Goal: Task Accomplishment & Management: Manage account settings

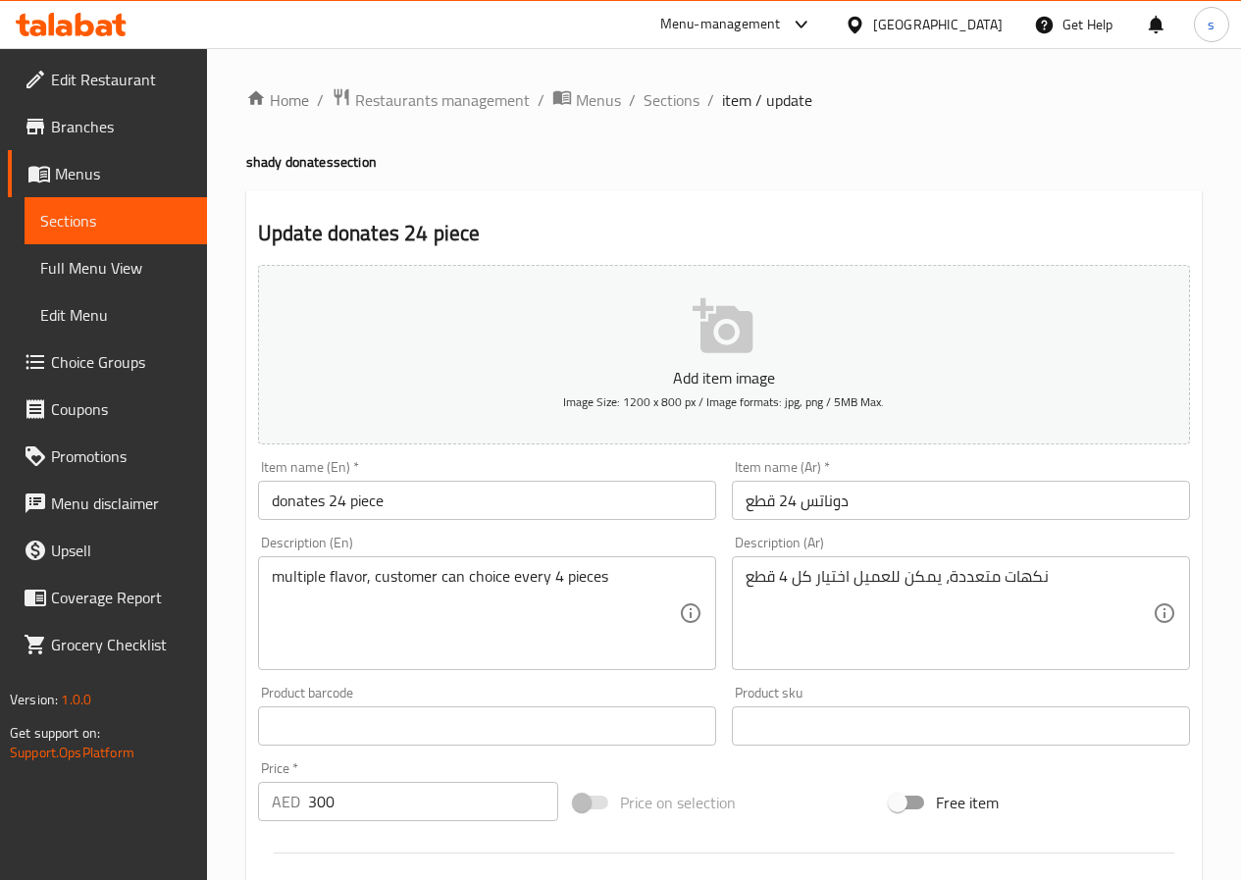
click at [106, 70] on span "Edit Restaurant" at bounding box center [121, 80] width 140 height 24
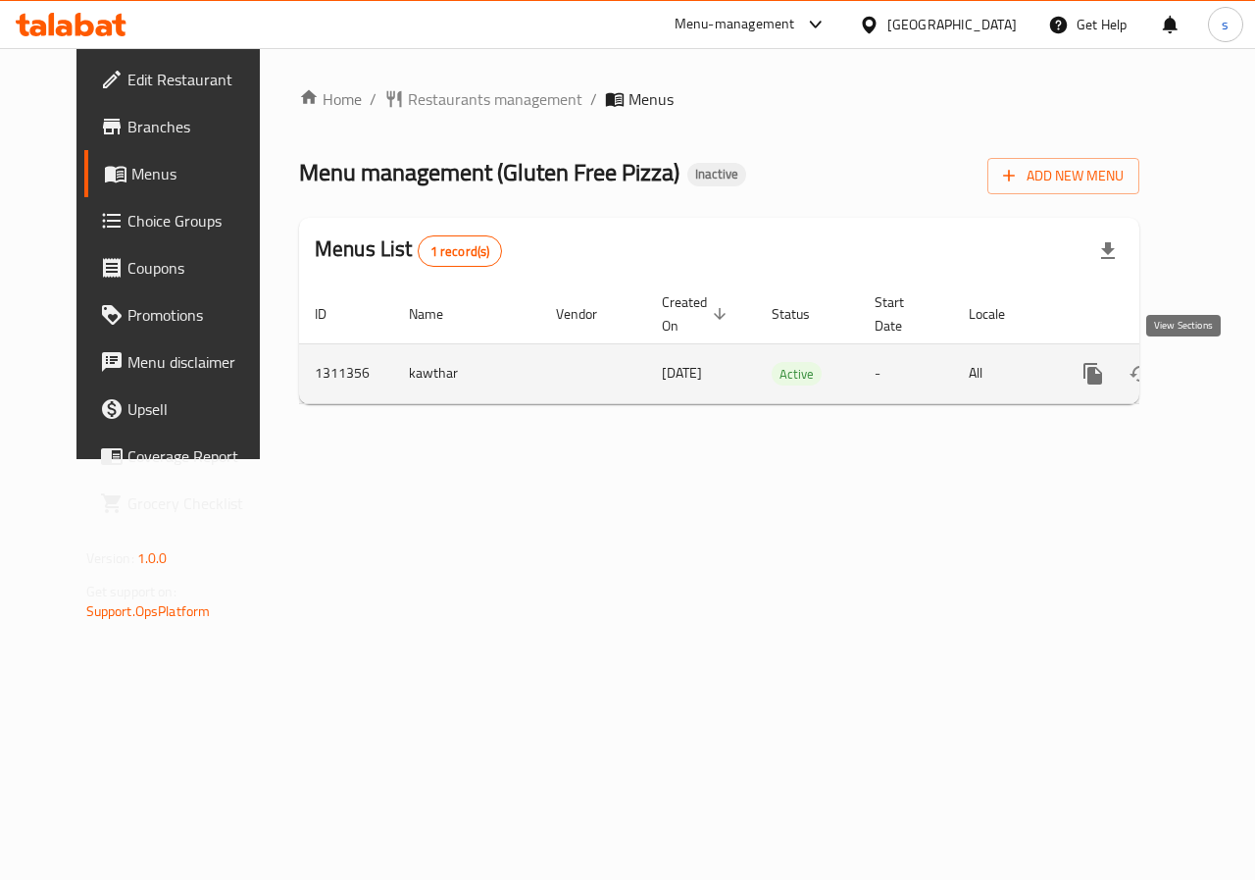
click at [1226, 370] on icon "enhanced table" at bounding box center [1235, 374] width 18 height 18
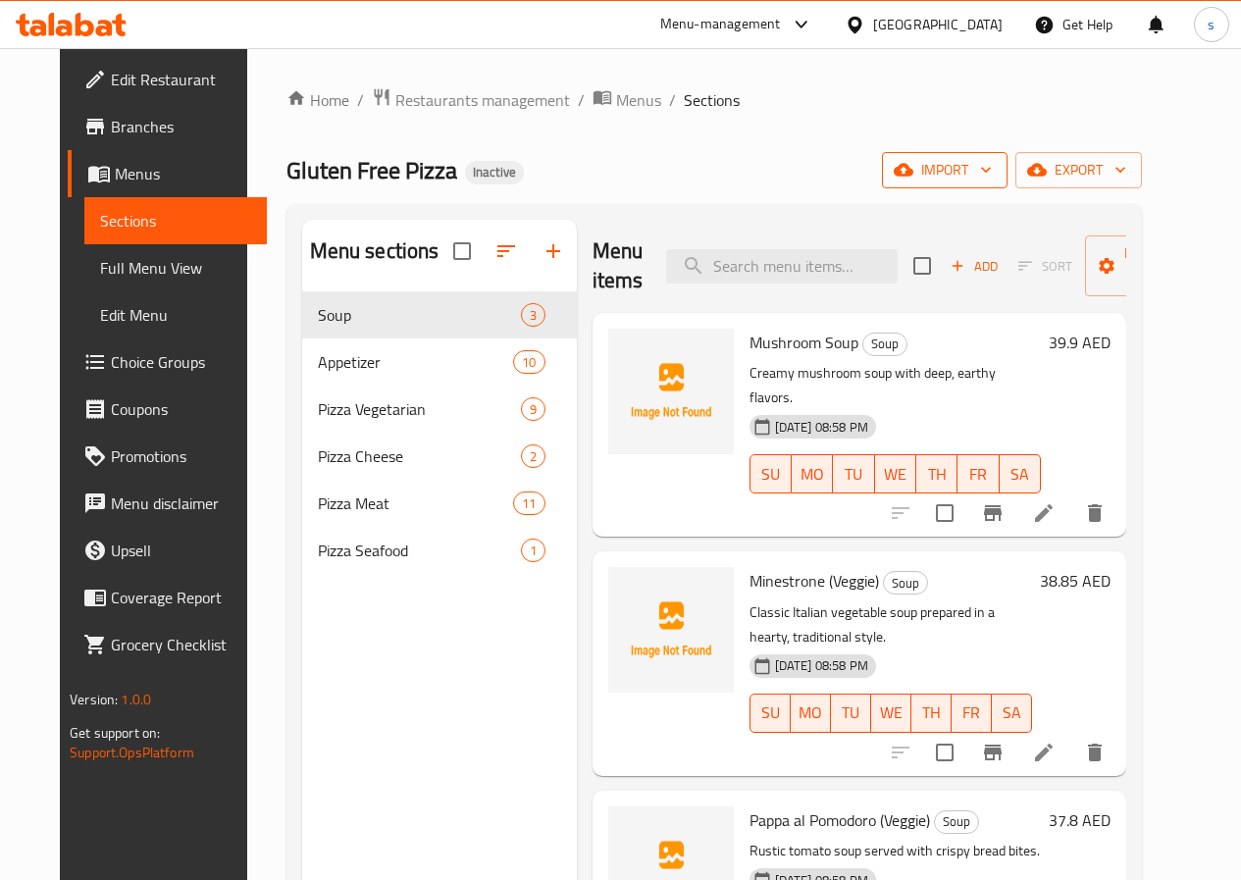
click at [992, 169] on span "import" at bounding box center [944, 170] width 94 height 25
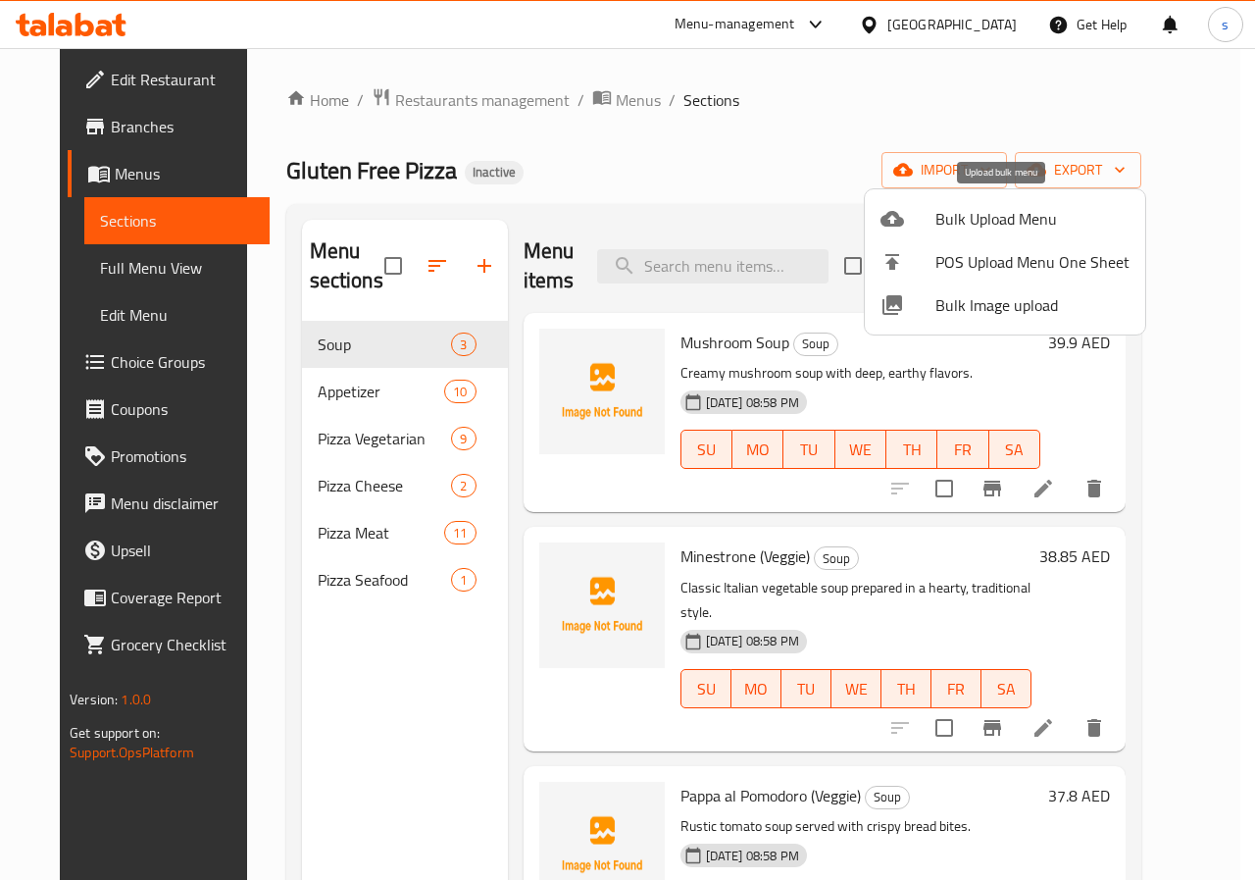
click at [974, 217] on span "Bulk Upload Menu" at bounding box center [1033, 219] width 194 height 24
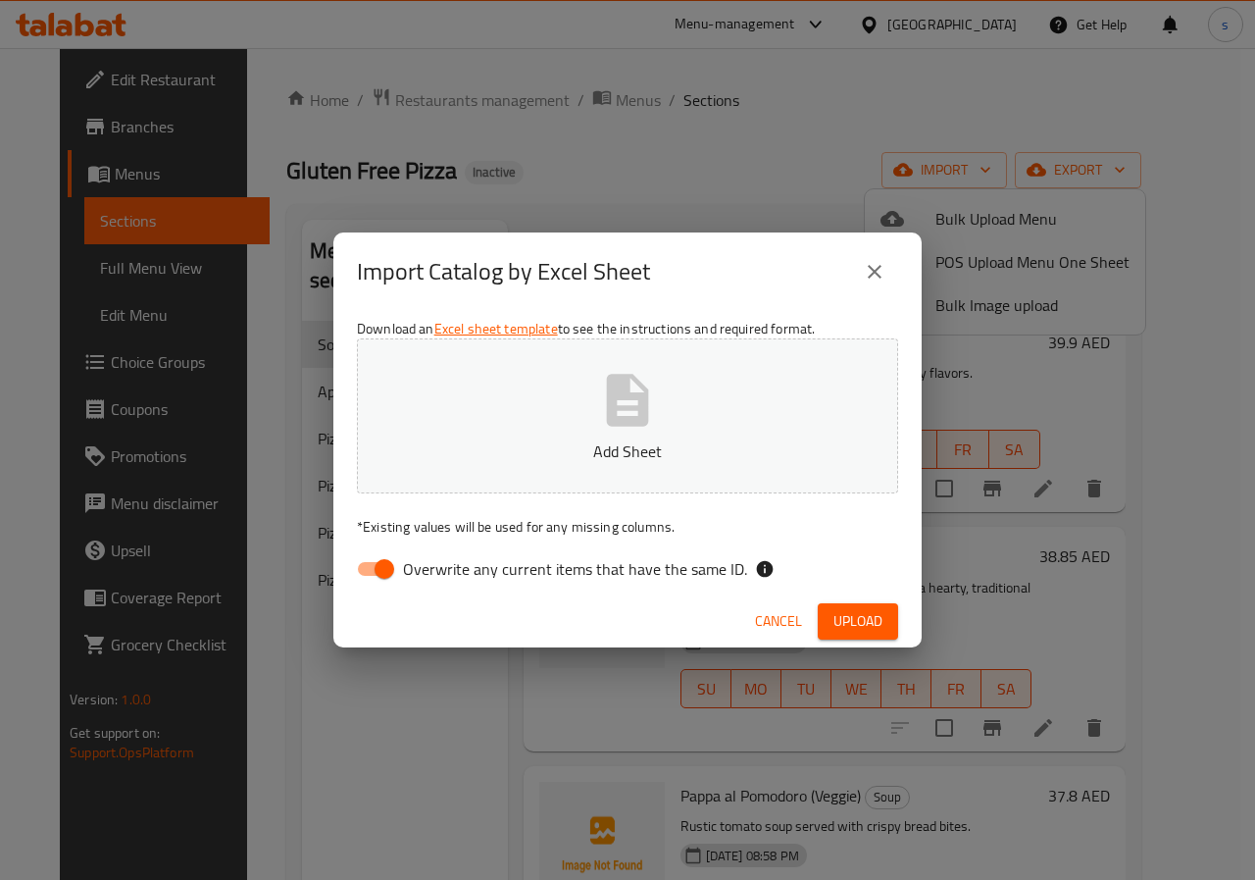
click at [384, 567] on input "Overwrite any current items that have the same ID." at bounding box center [385, 568] width 112 height 37
checkbox input "false"
click at [876, 623] on span "Upload" at bounding box center [858, 621] width 49 height 25
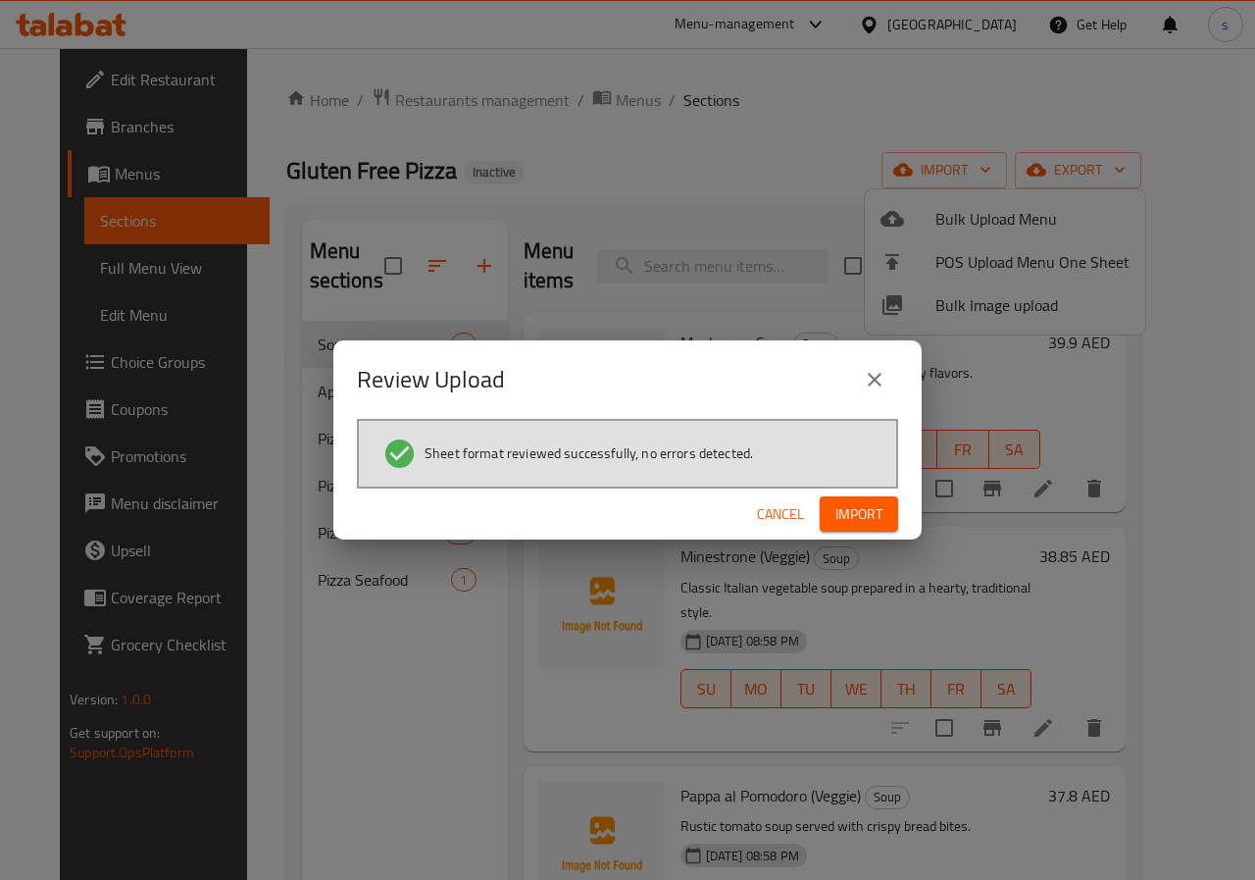
click at [852, 515] on span "Import" at bounding box center [859, 514] width 47 height 25
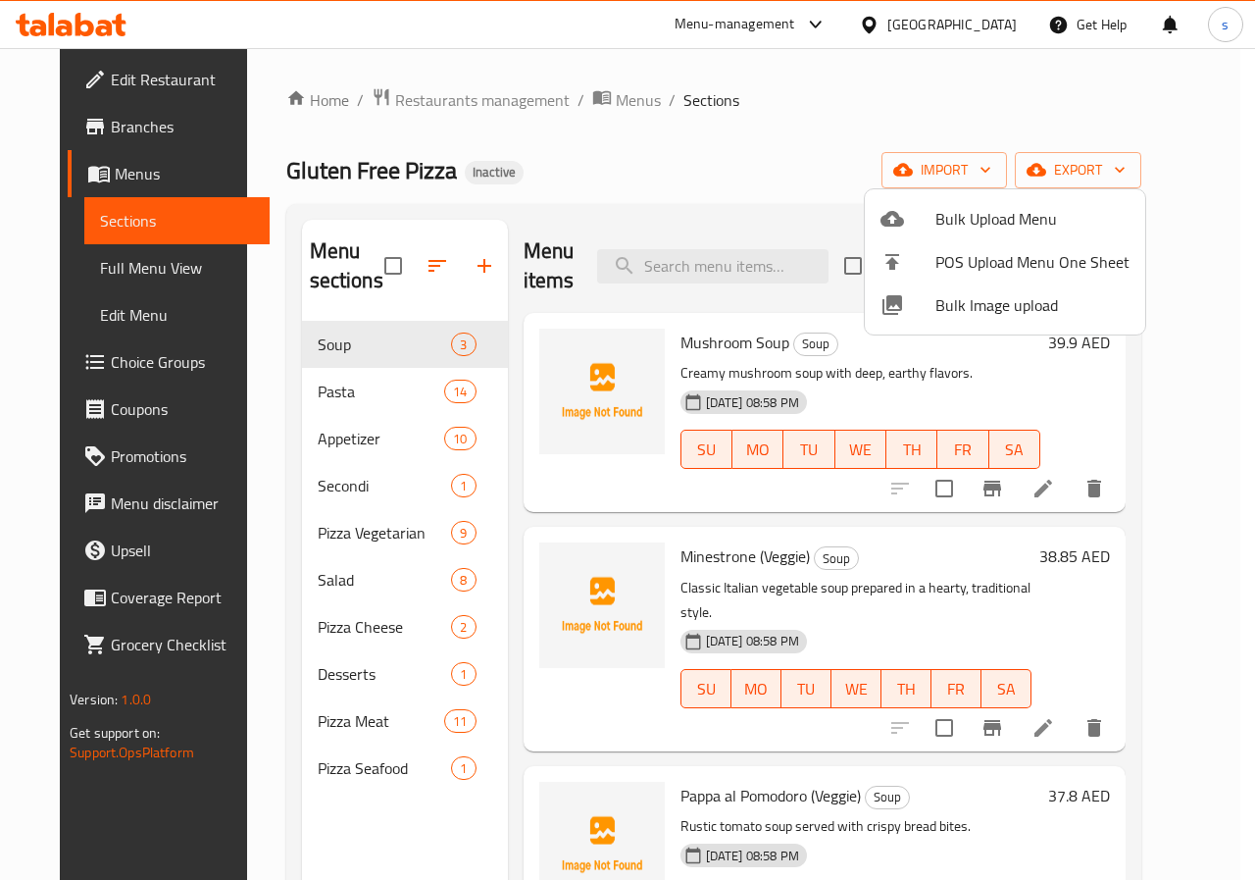
click at [353, 384] on div at bounding box center [627, 440] width 1255 height 880
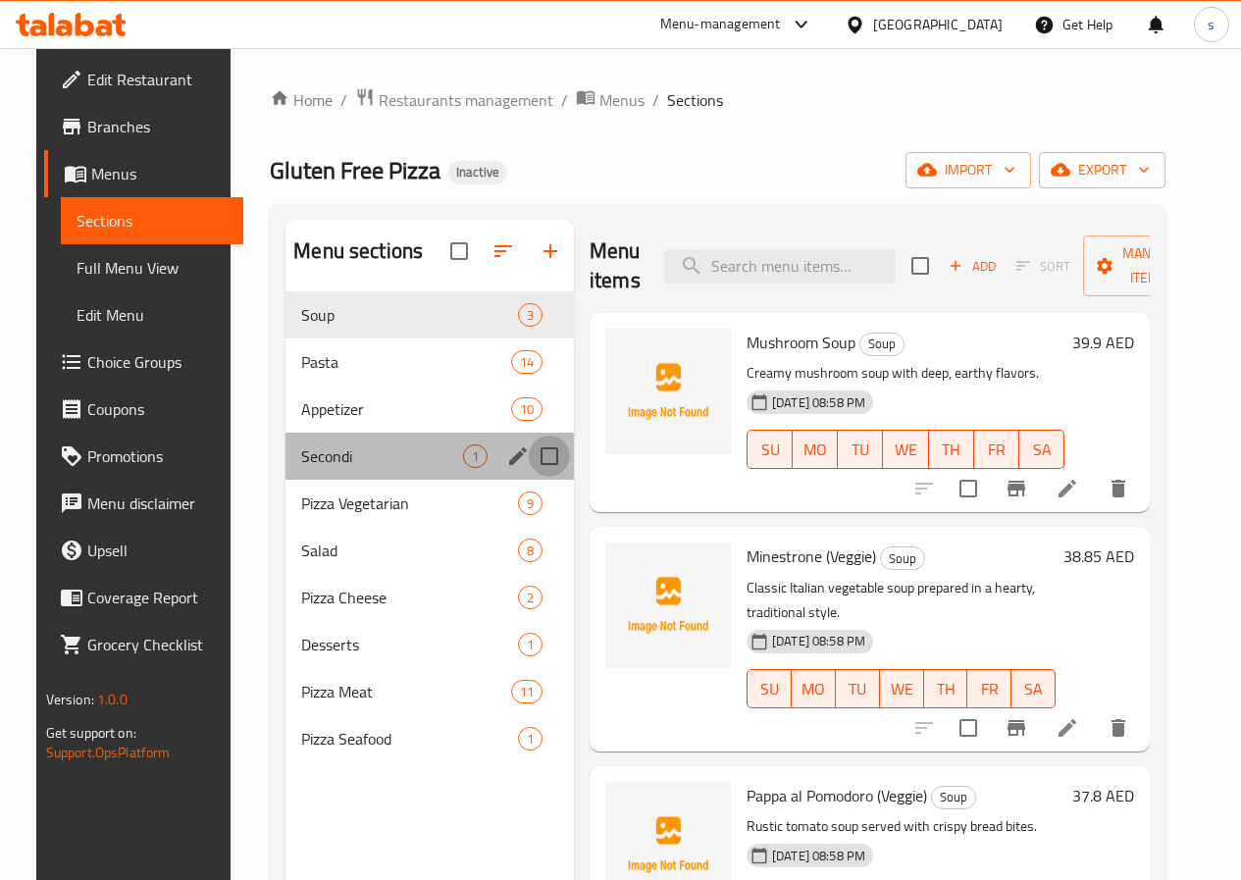
click at [529, 477] on input "Menu sections" at bounding box center [549, 456] width 41 height 41
checkbox input "true"
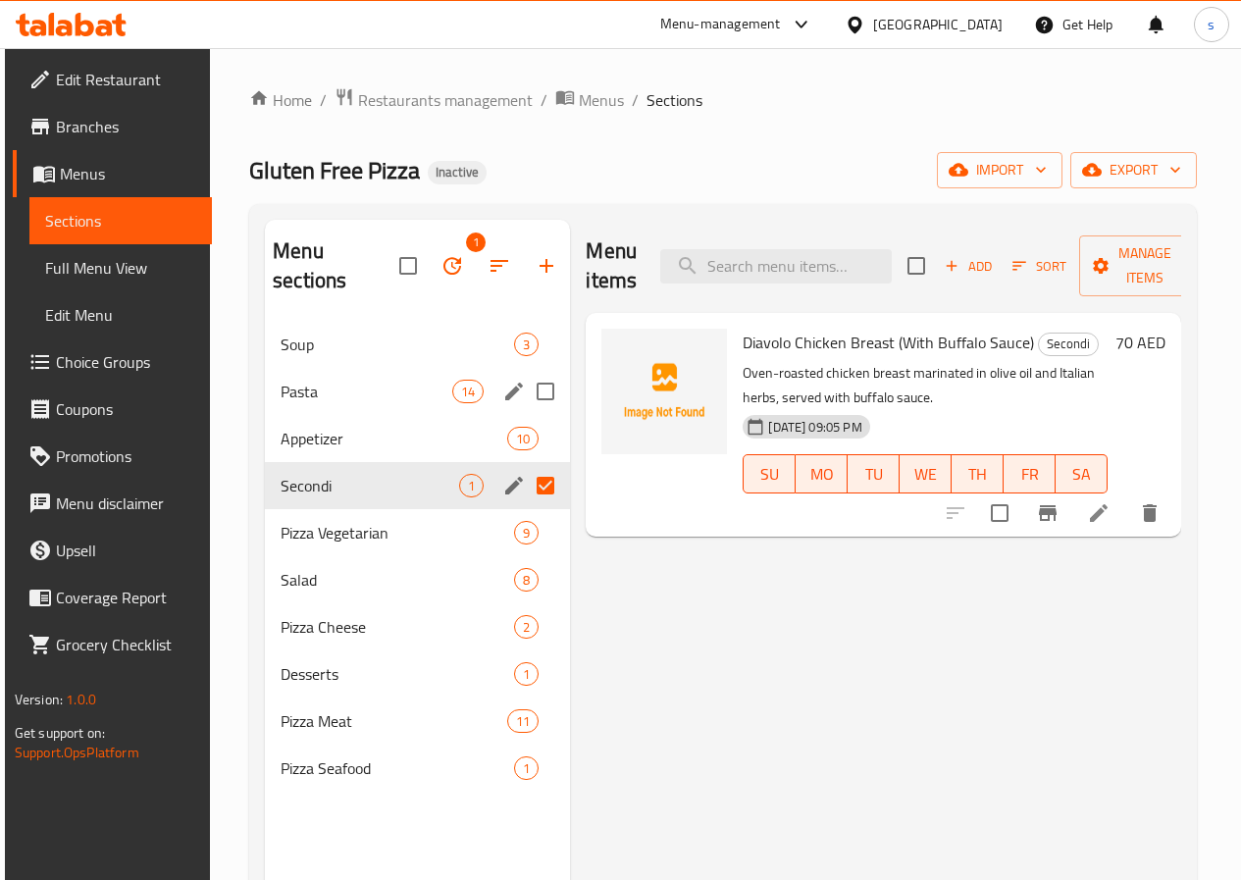
click at [525, 389] on input "Menu sections" at bounding box center [545, 391] width 41 height 41
checkbox input "true"
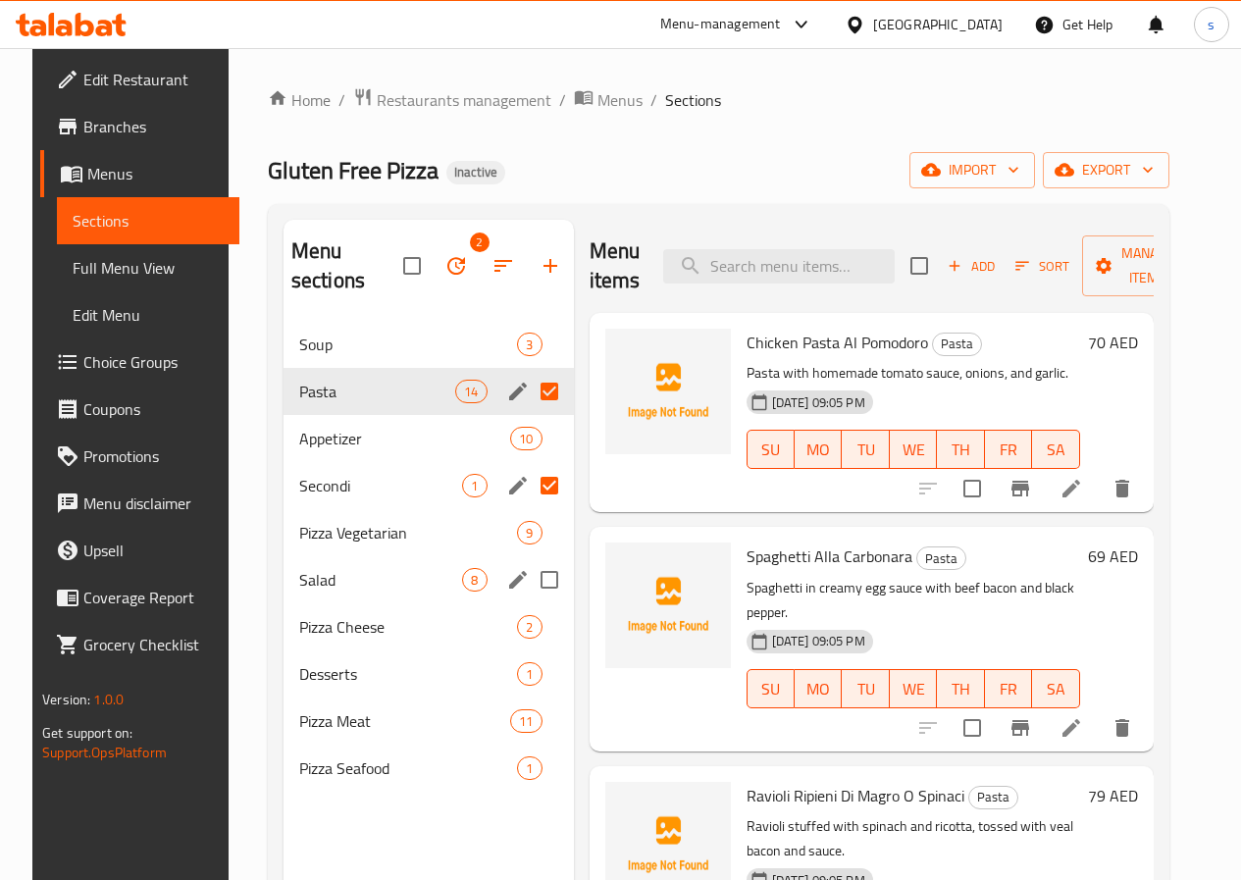
click at [529, 578] on input "Menu sections" at bounding box center [549, 579] width 41 height 41
checkbox input "true"
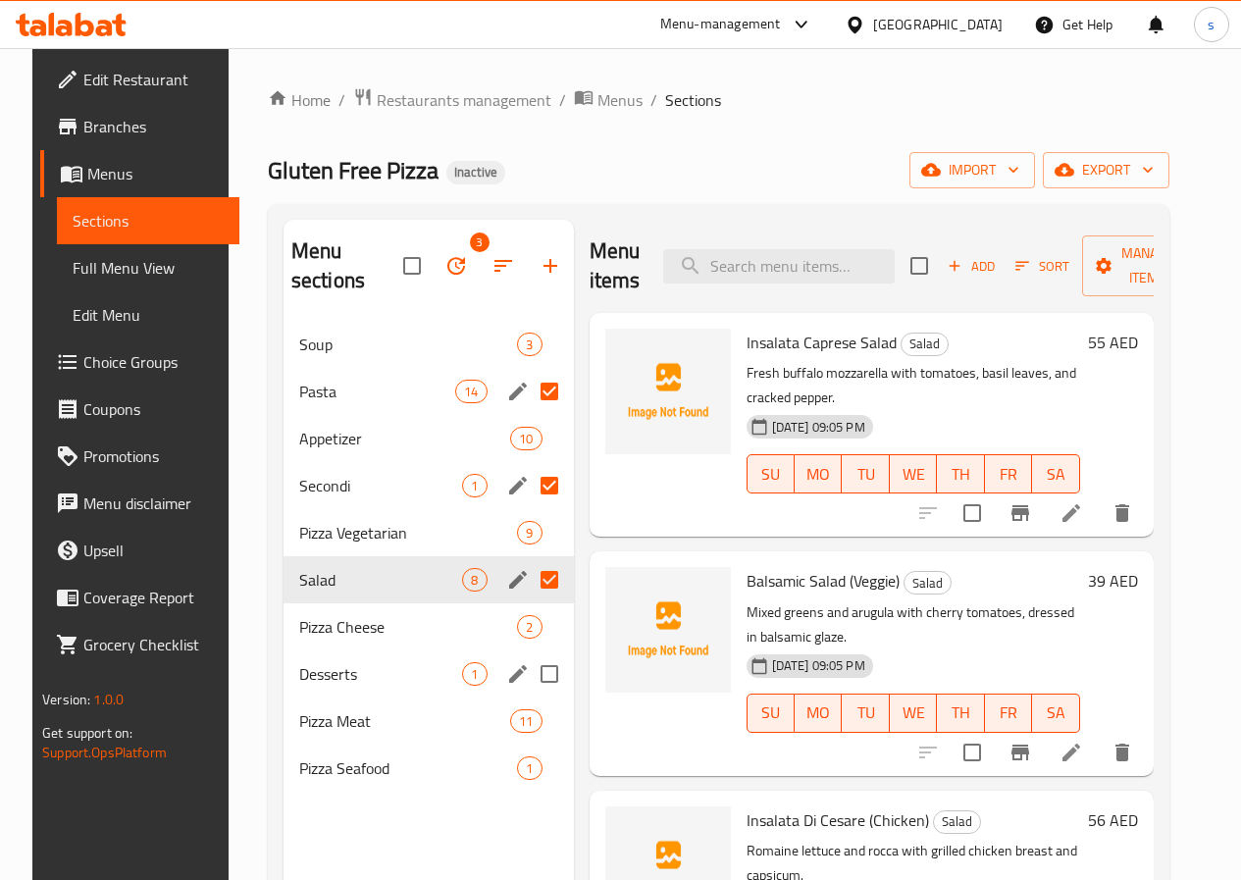
click at [529, 671] on input "Menu sections" at bounding box center [549, 673] width 41 height 41
checkbox input "true"
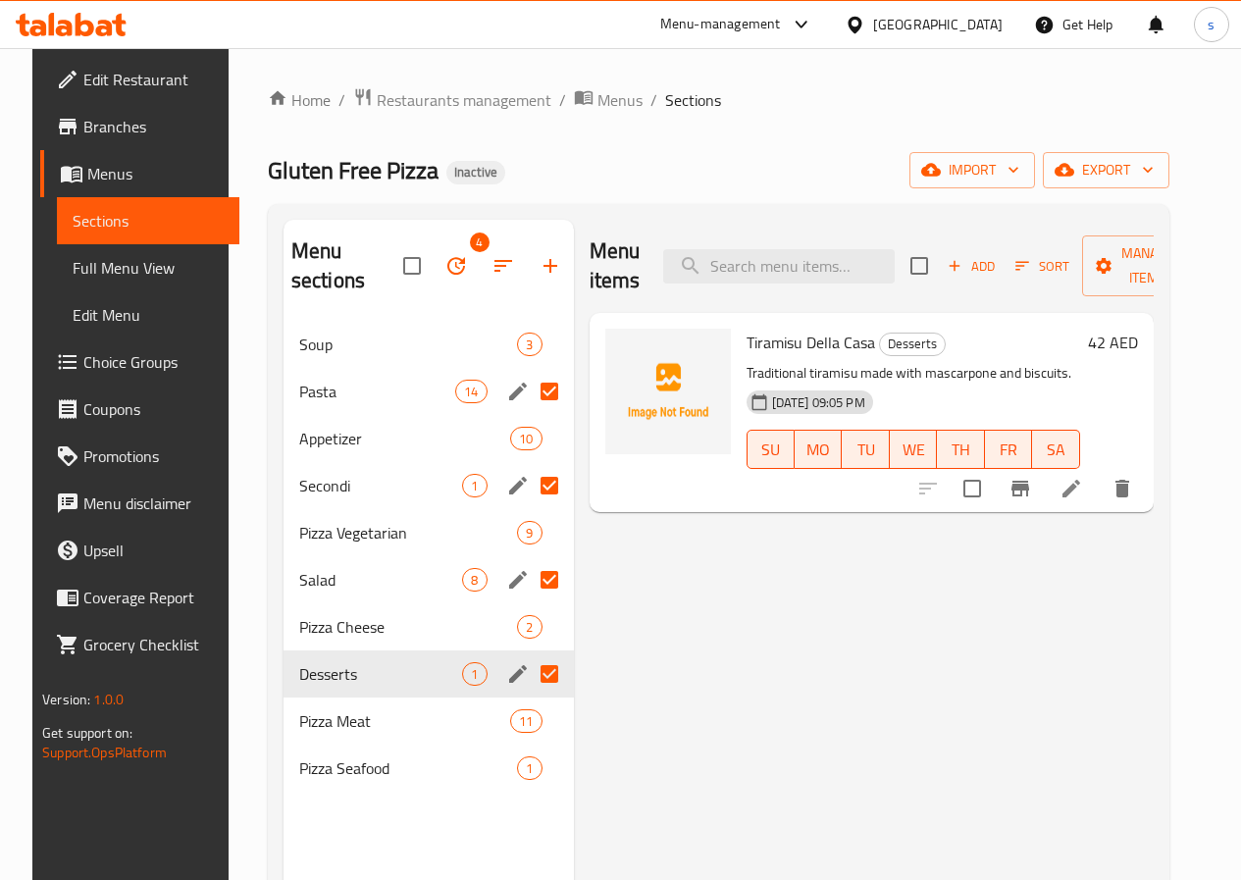
click at [105, 268] on span "Full Menu View" at bounding box center [148, 268] width 151 height 24
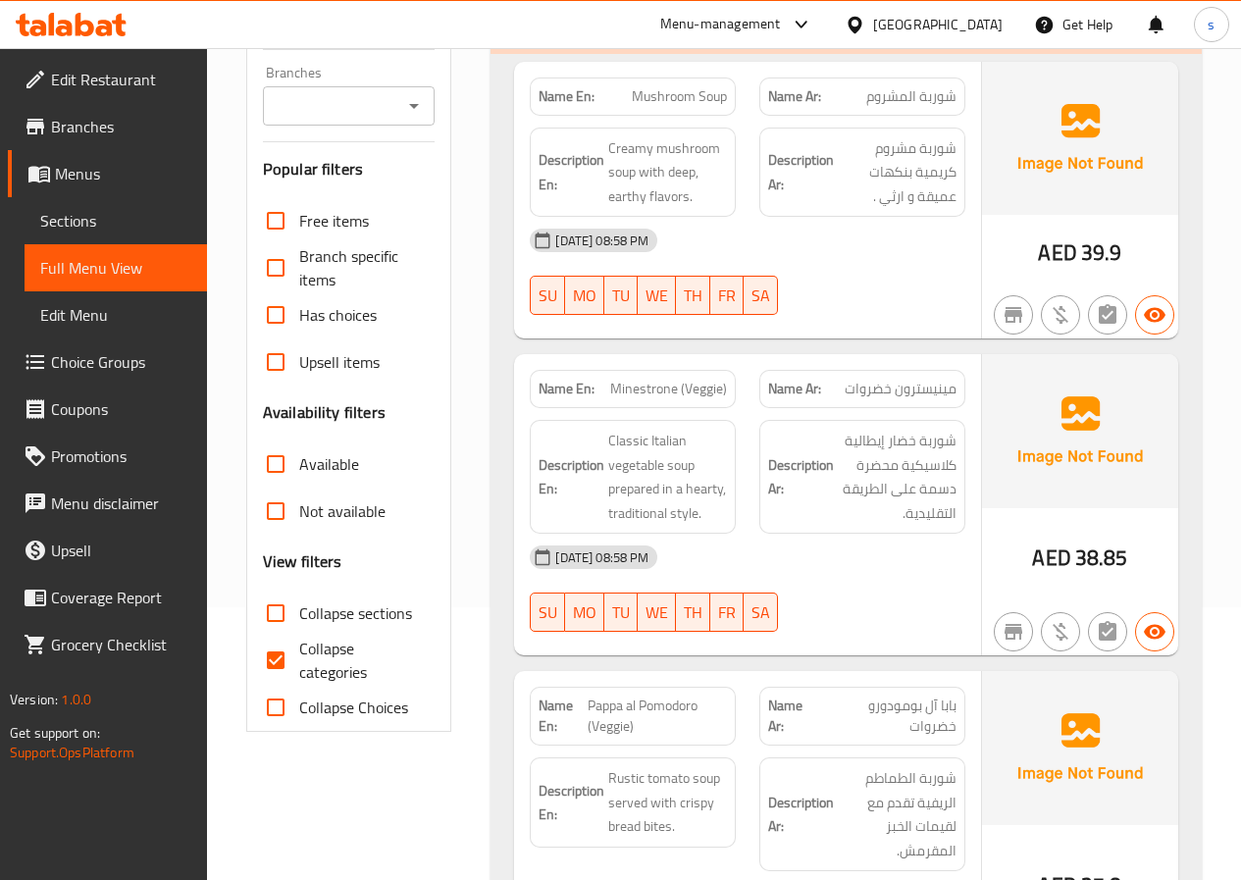
scroll to position [294, 0]
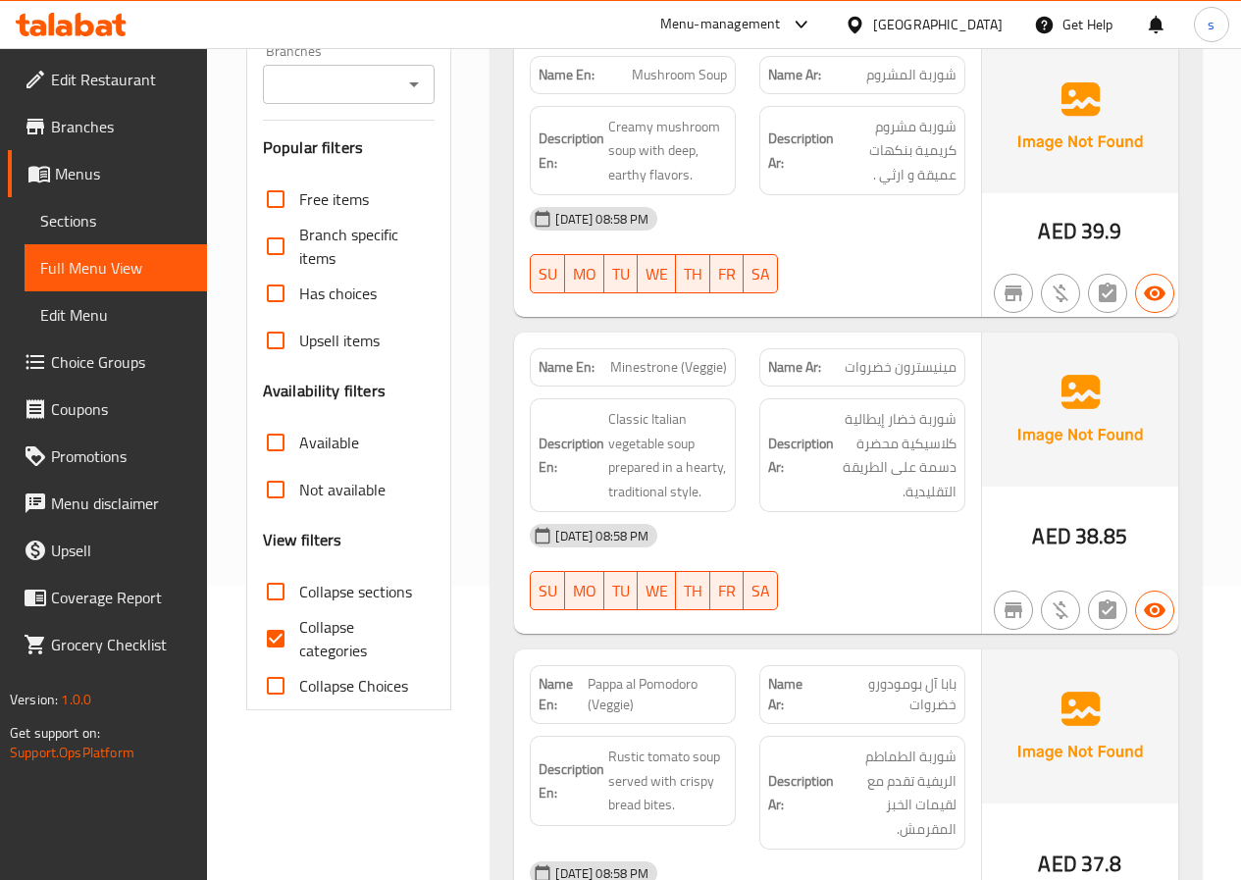
click at [278, 637] on input "Collapse categories" at bounding box center [275, 638] width 47 height 47
checkbox input "false"
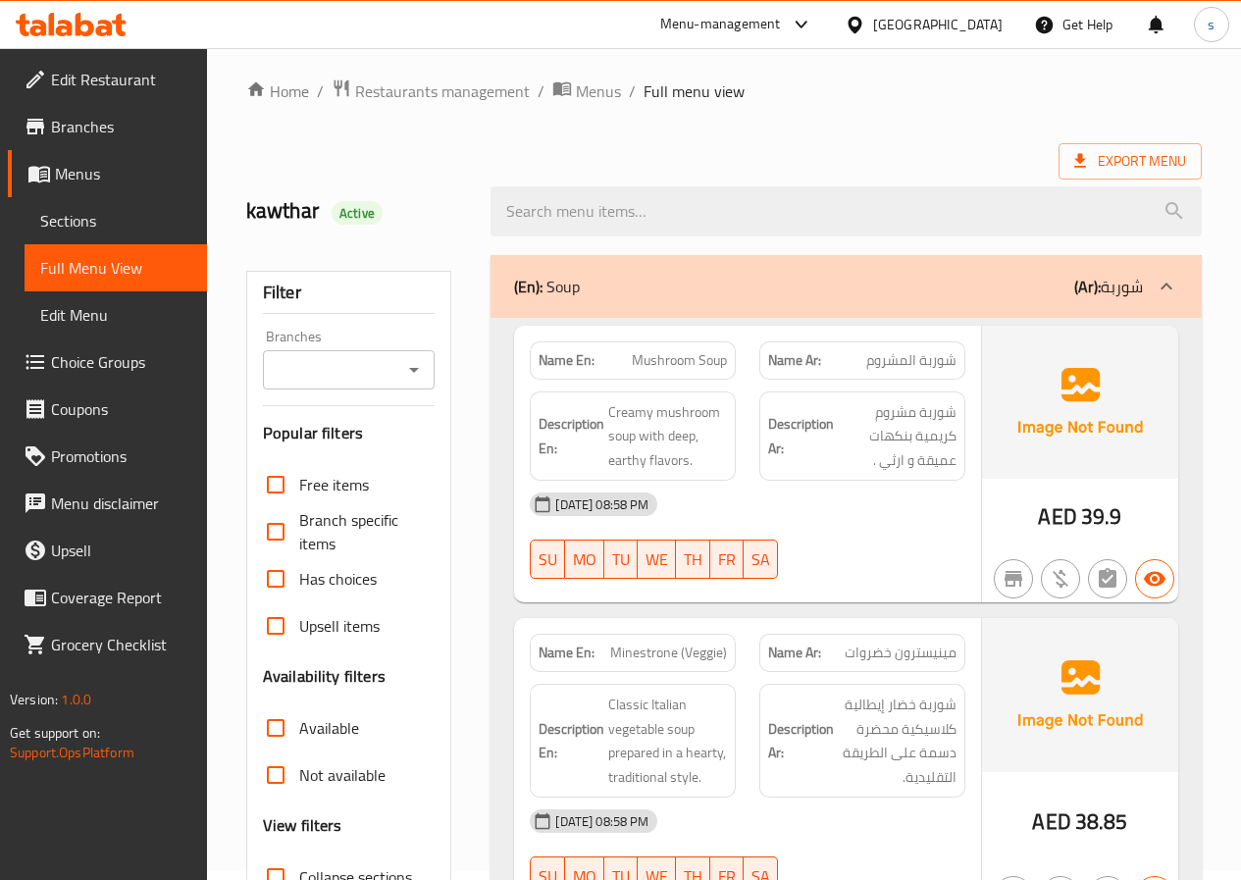
scroll to position [0, 0]
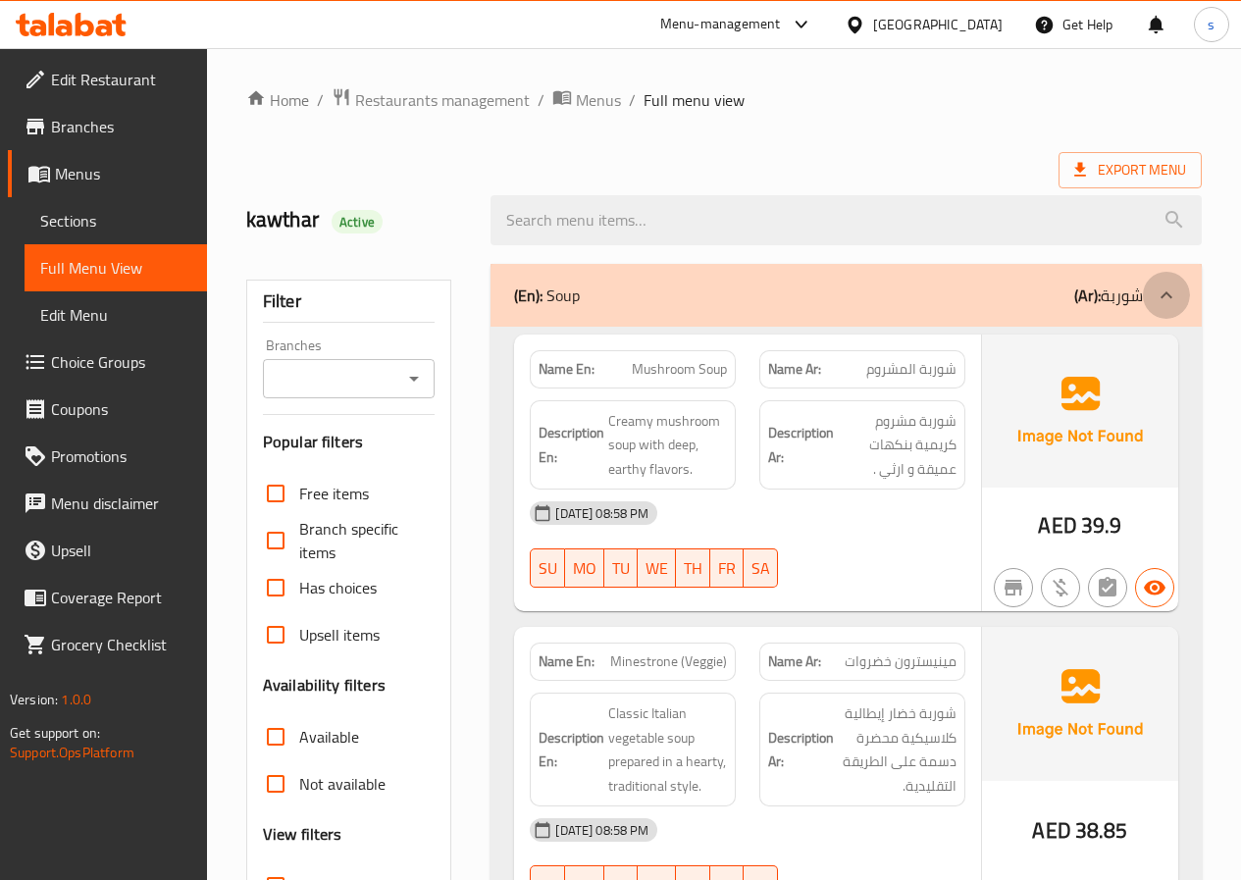
click at [1160, 284] on icon at bounding box center [1166, 295] width 24 height 24
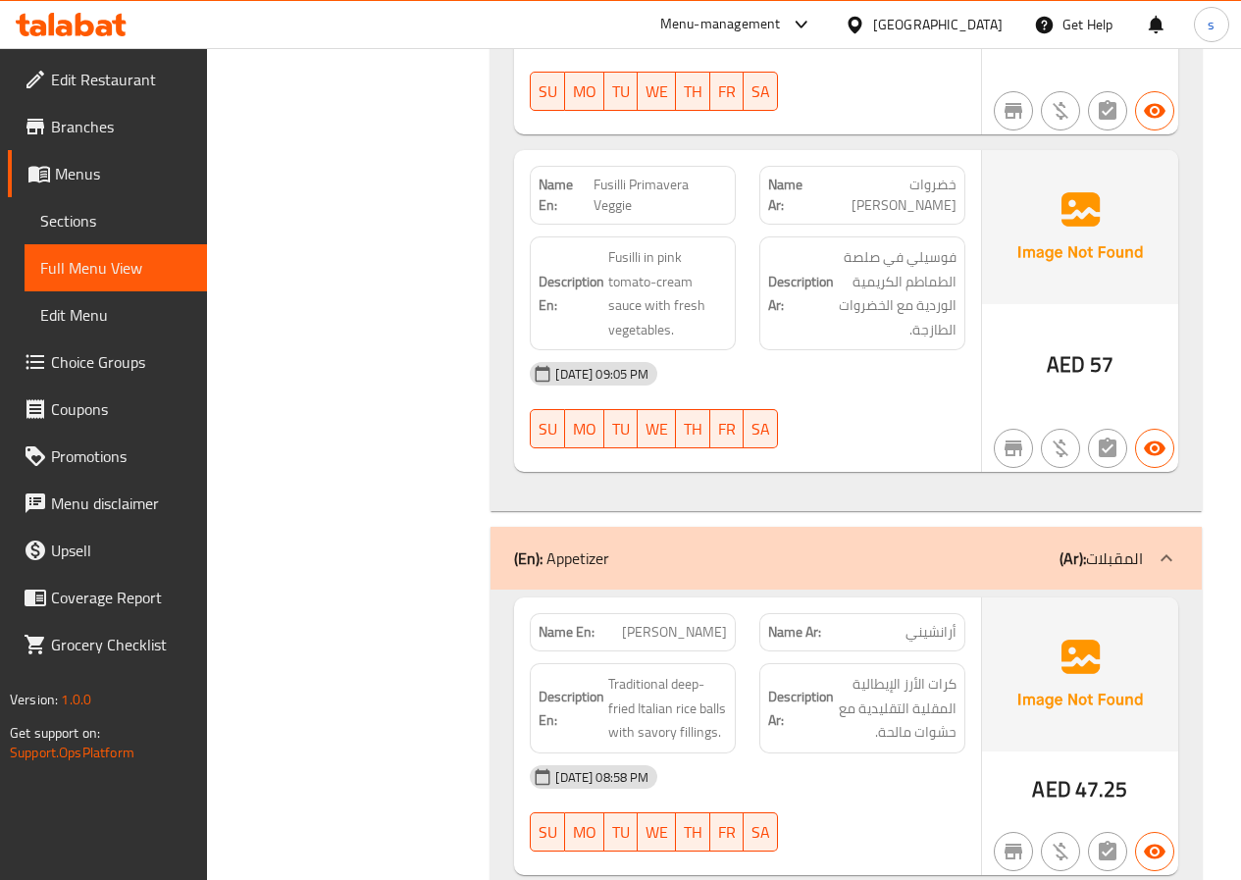
scroll to position [4708, 0]
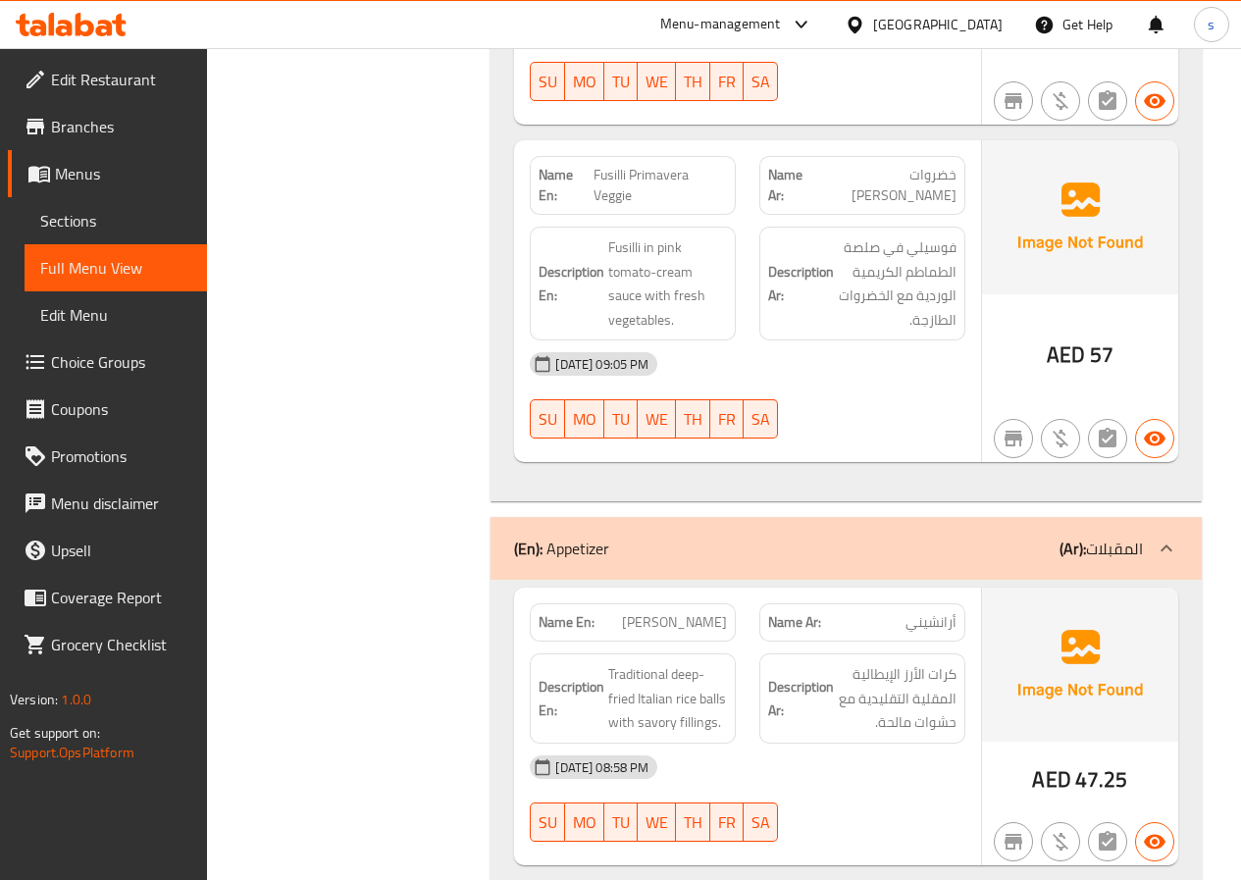
click at [1142, 537] on p "(Ar): المقبلات" at bounding box center [1100, 549] width 83 height 24
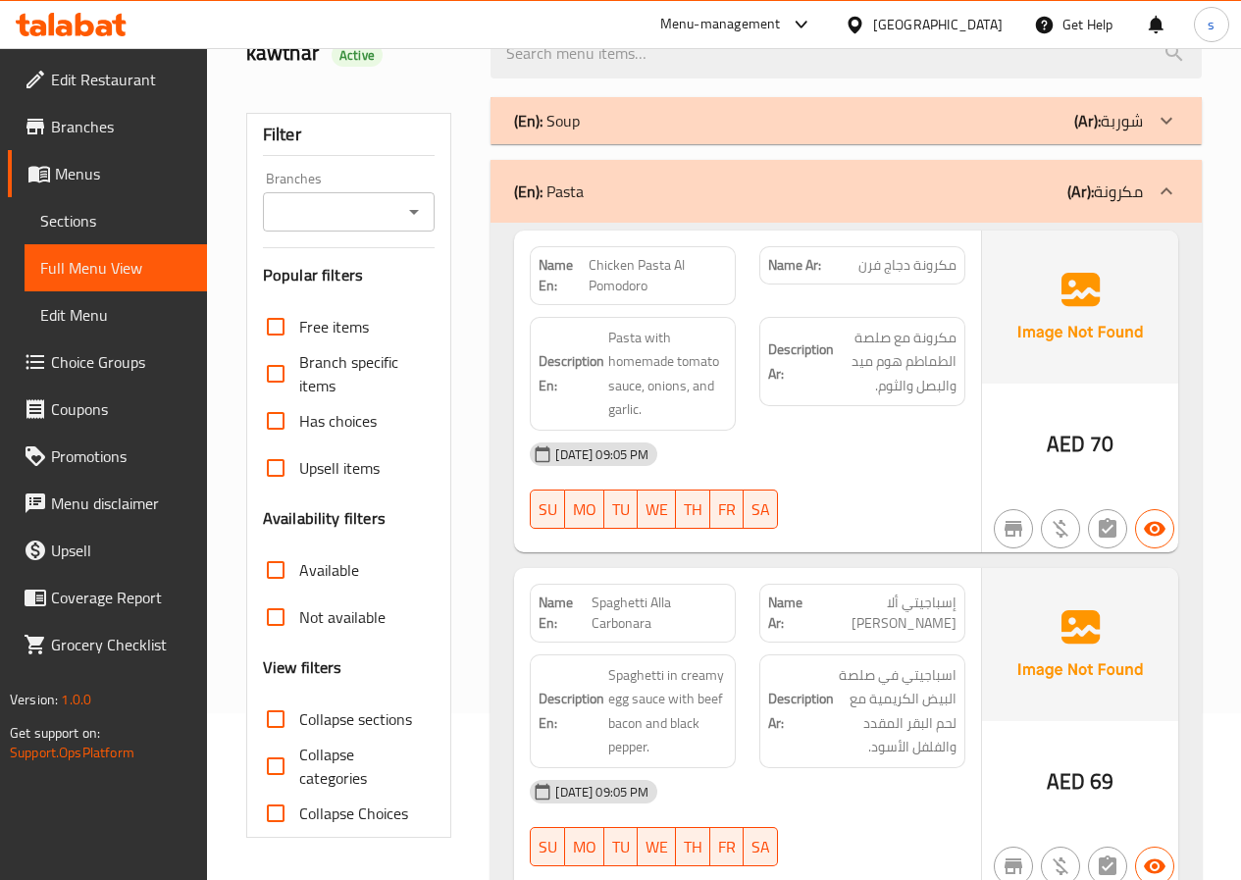
scroll to position [0, 0]
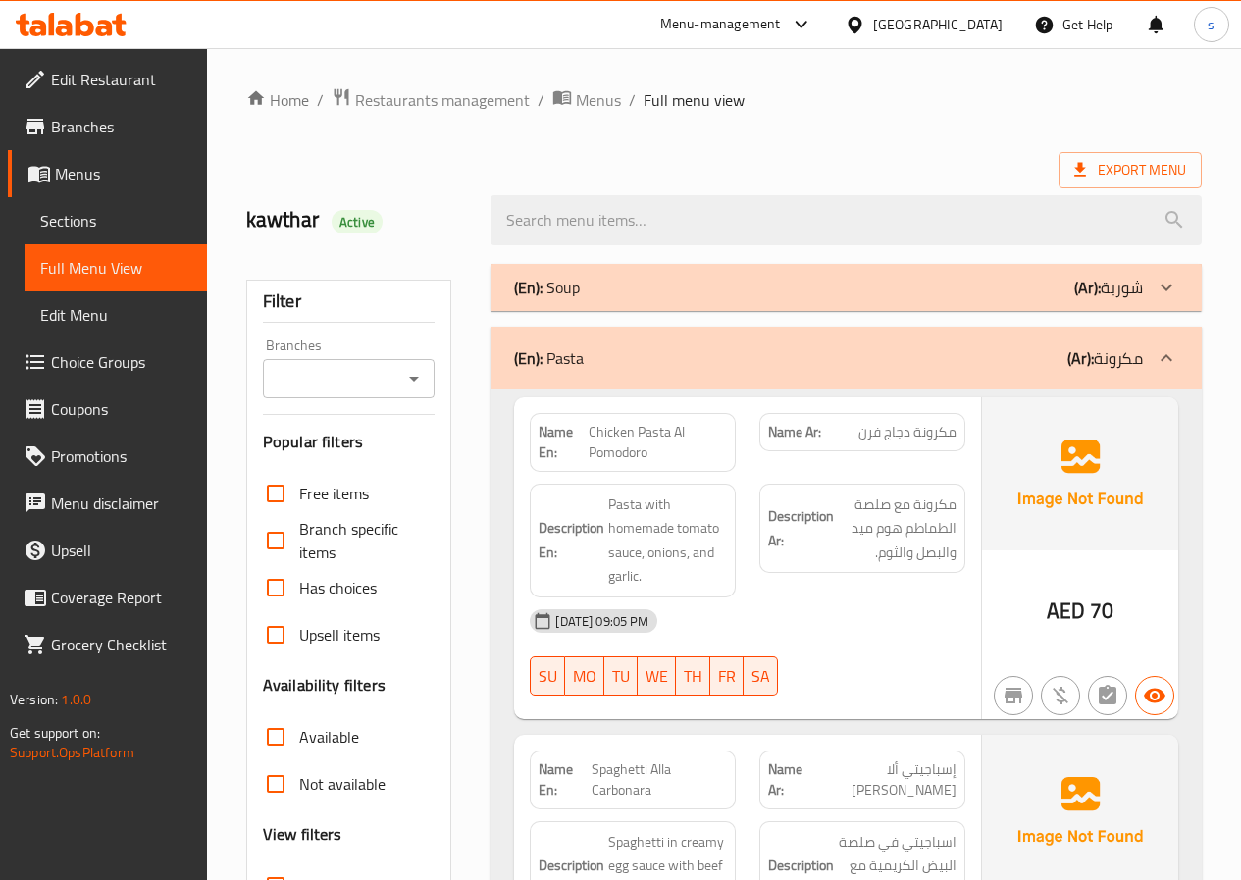
click at [114, 201] on link "Sections" at bounding box center [116, 220] width 182 height 47
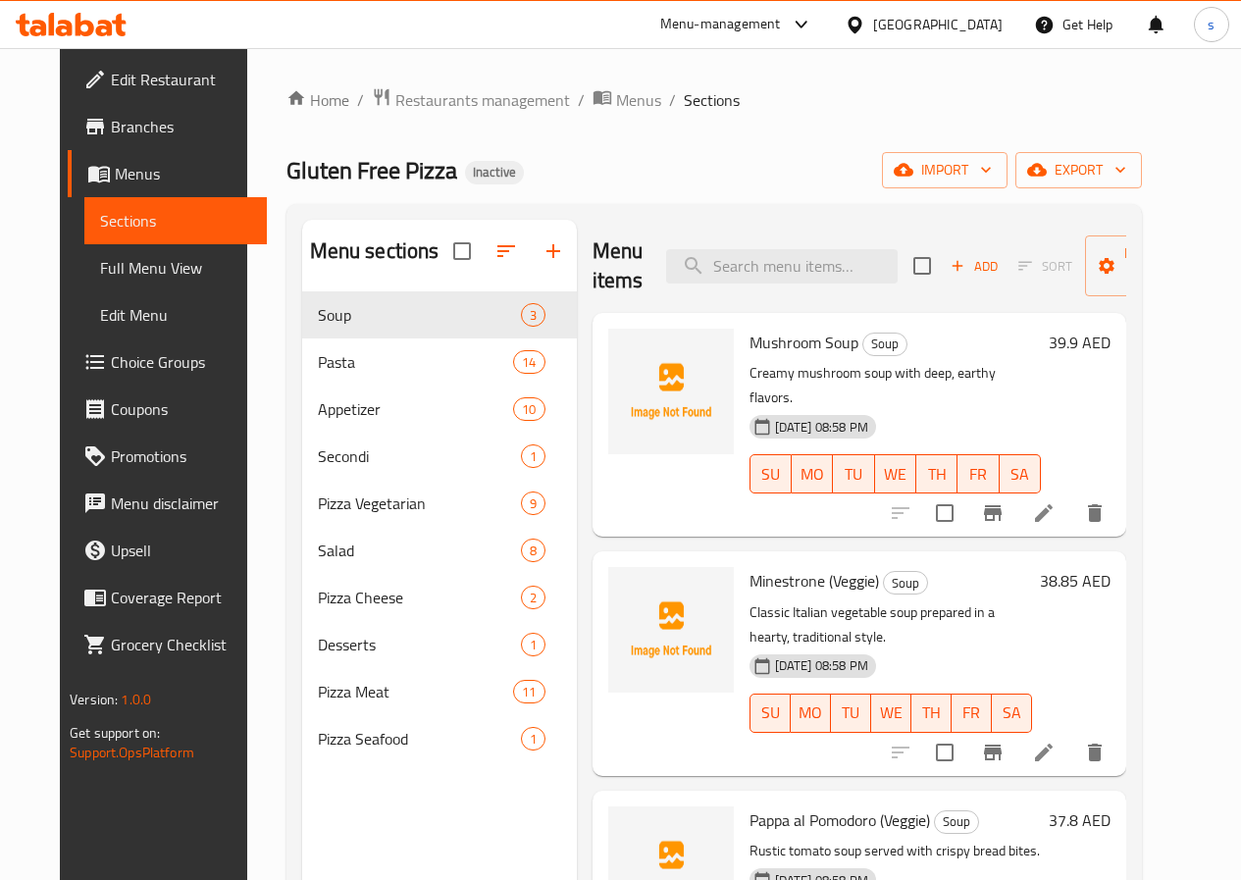
click at [103, 270] on span "Full Menu View" at bounding box center [175, 268] width 151 height 24
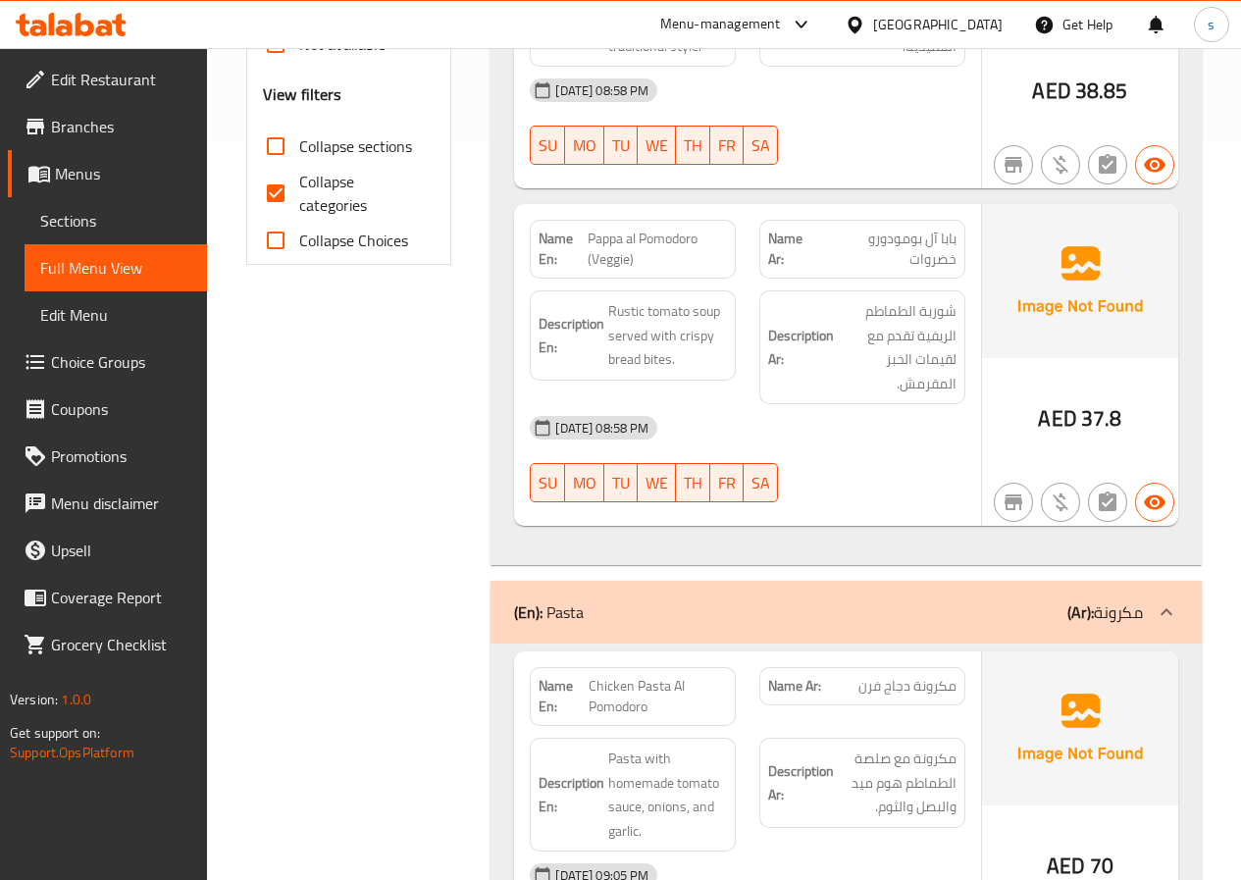
scroll to position [490, 0]
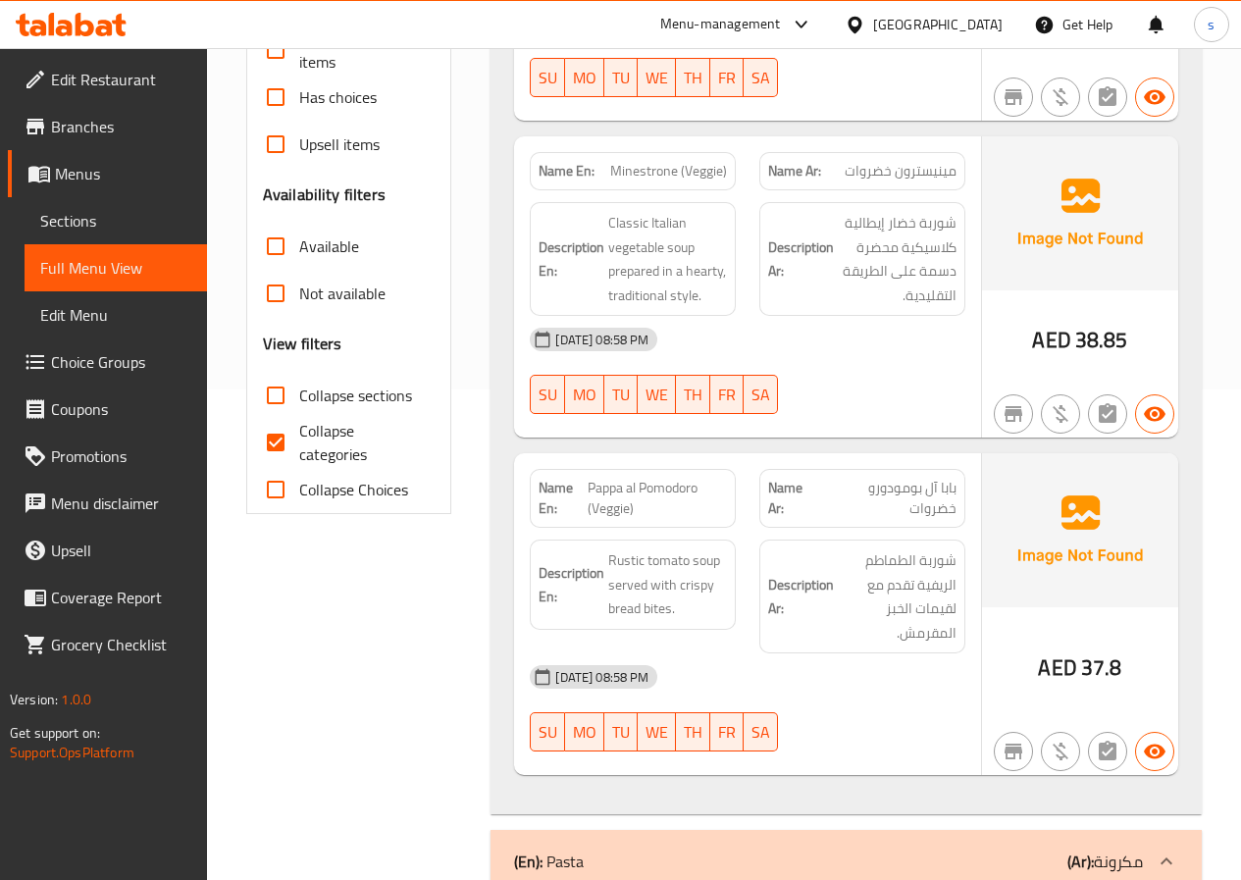
click at [304, 434] on span "Collapse categories" at bounding box center [359, 442] width 121 height 47
click at [299, 434] on input "Collapse categories" at bounding box center [275, 442] width 47 height 47
checkbox input "false"
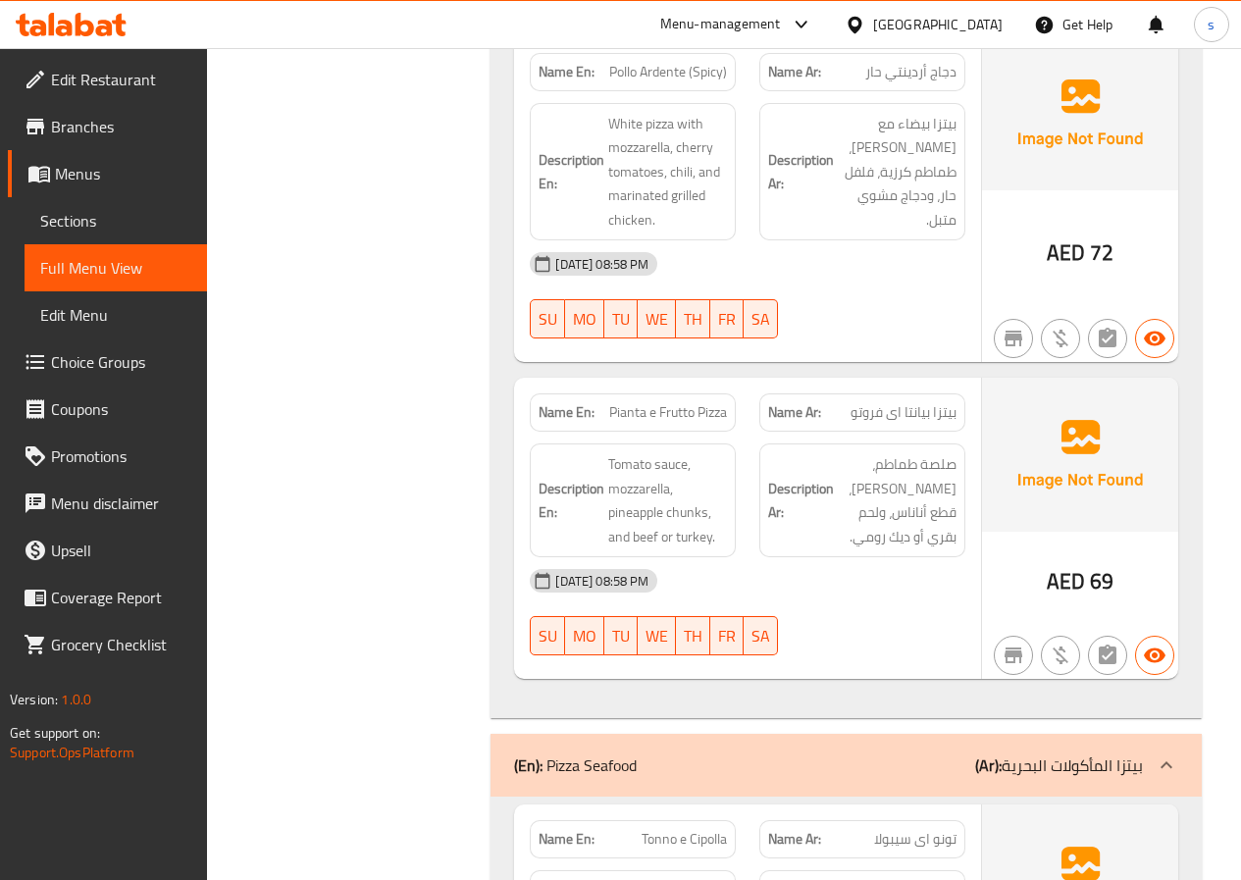
scroll to position [21238, 0]
